Goal: Find specific page/section: Find specific page/section

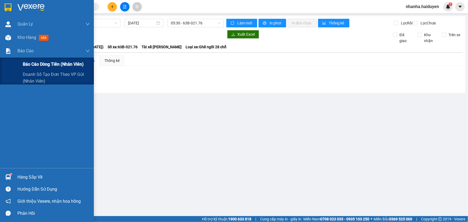
click at [32, 61] on span "Báo cáo dòng tiền (nhân viên)" at bounding box center [53, 64] width 61 height 7
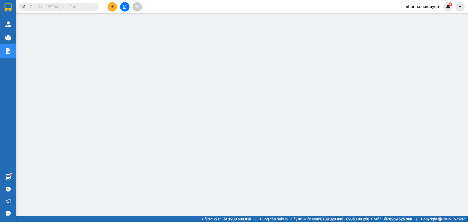
click at [123, 6] on button at bounding box center [124, 6] width 9 height 9
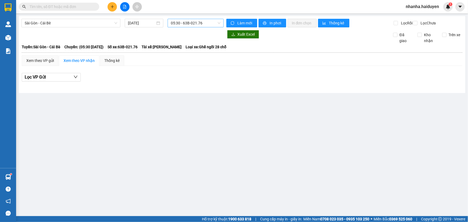
click at [182, 25] on span "05:30 - 63B-021.76" at bounding box center [196, 23] width 50 height 8
click at [195, 203] on main "[GEOGRAPHIC_DATA] - Cái Bè [DATE] 05:30 - 63B-021.76 Làm mới In phơi In đơn chọ…" at bounding box center [234, 108] width 468 height 216
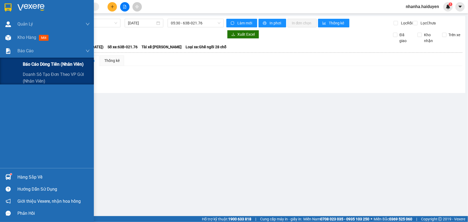
click at [35, 64] on span "Báo cáo dòng tiền (nhân viên)" at bounding box center [53, 64] width 61 height 7
